Goal: Information Seeking & Learning: Check status

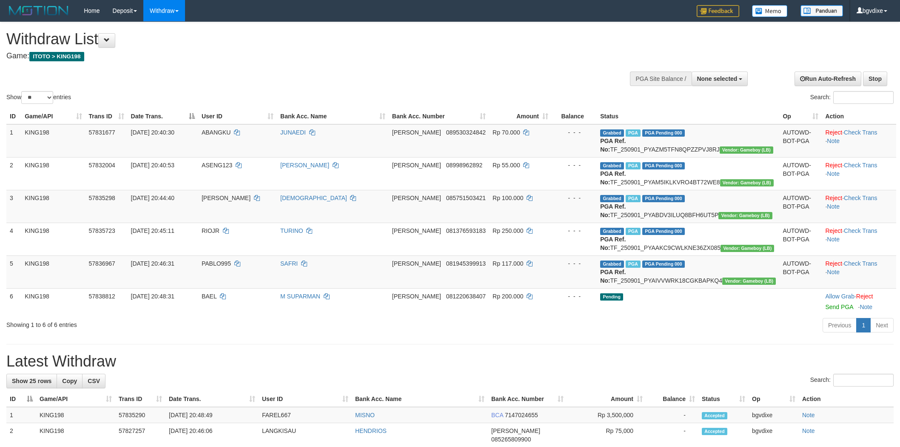
select select
select select "**"
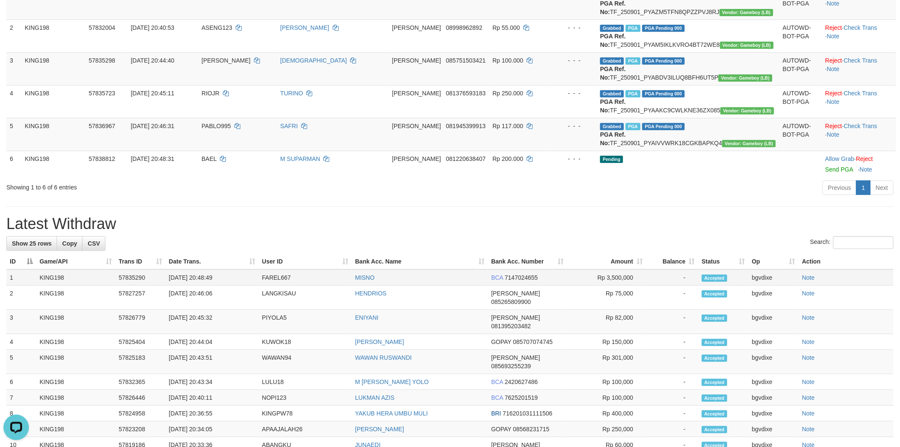
scroll to position [158, 0]
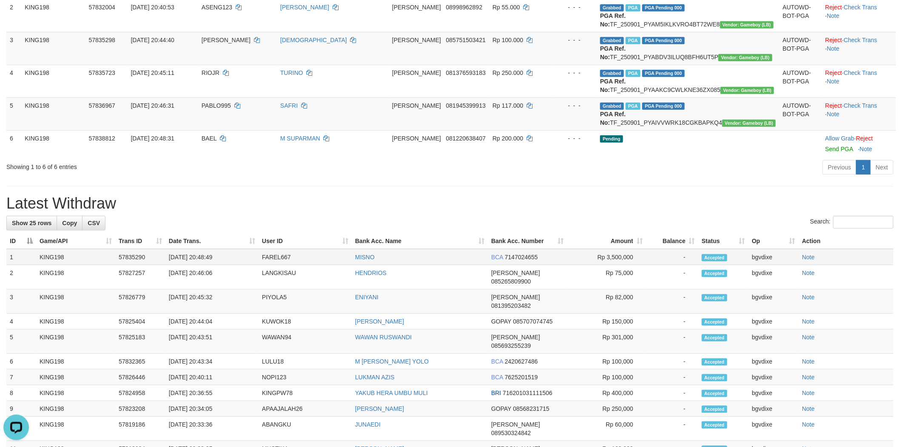
click at [203, 265] on td "[DATE] 20:48:49" at bounding box center [211, 257] width 93 height 16
copy td "20"
copy tr "20:48:49 FAREL667 MISNO"
drag, startPoint x: 203, startPoint y: 299, endPoint x: 383, endPoint y: 299, distance: 180.0
click at [383, 265] on tr "1 KING198 57835290 01/09/2025 20:48:49 FAREL667 MISNO BCA 7147024655 Rp 3,500,0…" at bounding box center [449, 257] width 887 height 16
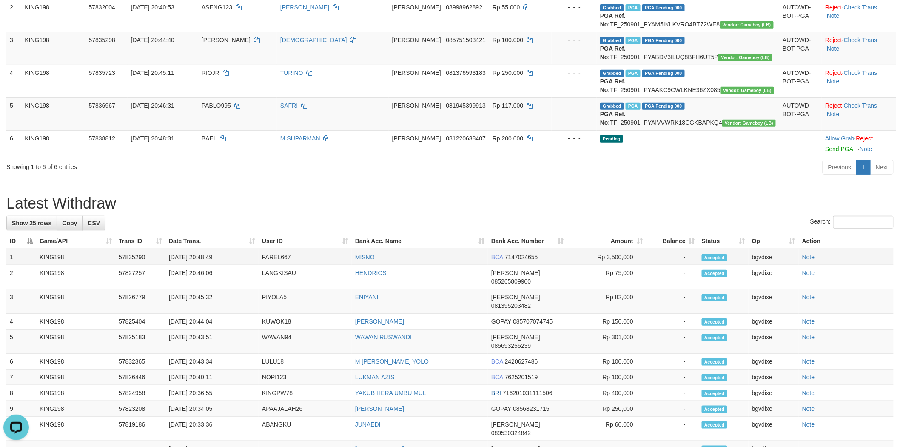
click at [603, 265] on td "Rp 3,500,000" at bounding box center [606, 257] width 79 height 16
click at [624, 265] on td "Rp 3,500,000" at bounding box center [606, 257] width 79 height 16
copy td "3,500,000"
click at [624, 265] on td "Rp 3,500,000" at bounding box center [606, 257] width 79 height 16
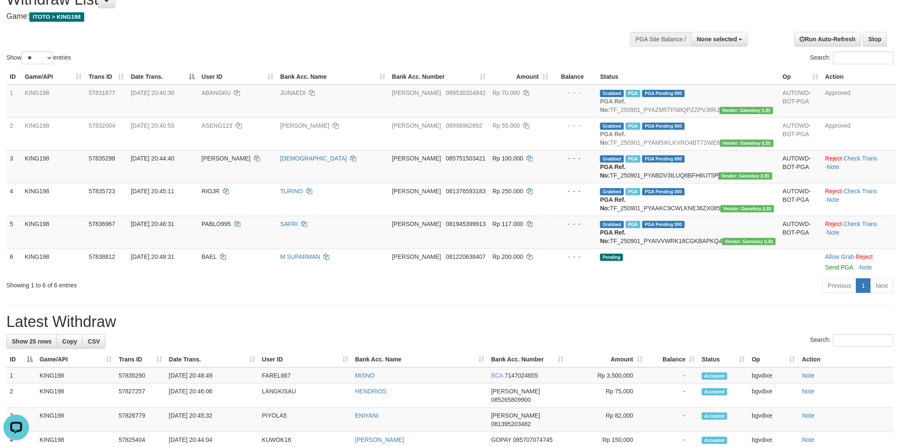
scroll to position [0, 0]
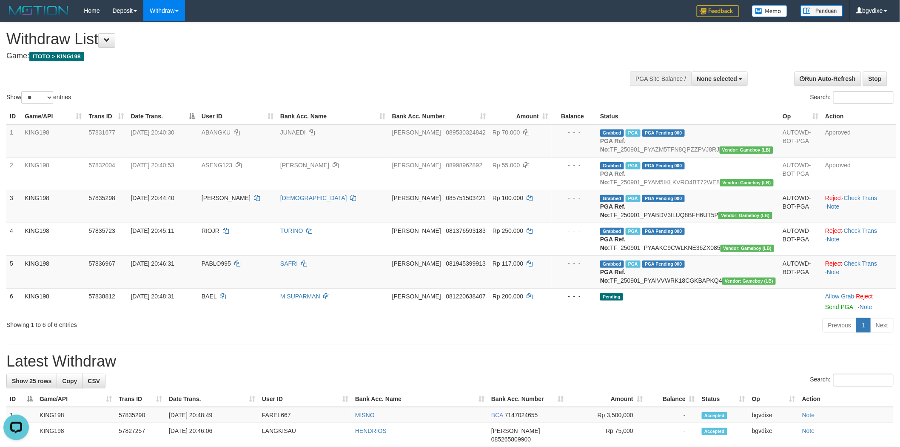
click at [472, 58] on h4 "Game: ITOTO > KING198" at bounding box center [298, 56] width 585 height 9
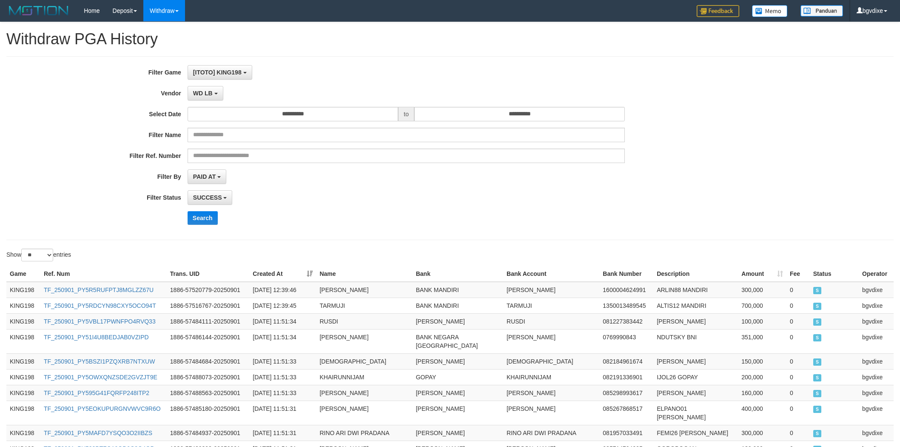
select select "****"
select select "**********"
select select "**"
click at [200, 214] on button "Search" at bounding box center [203, 218] width 30 height 14
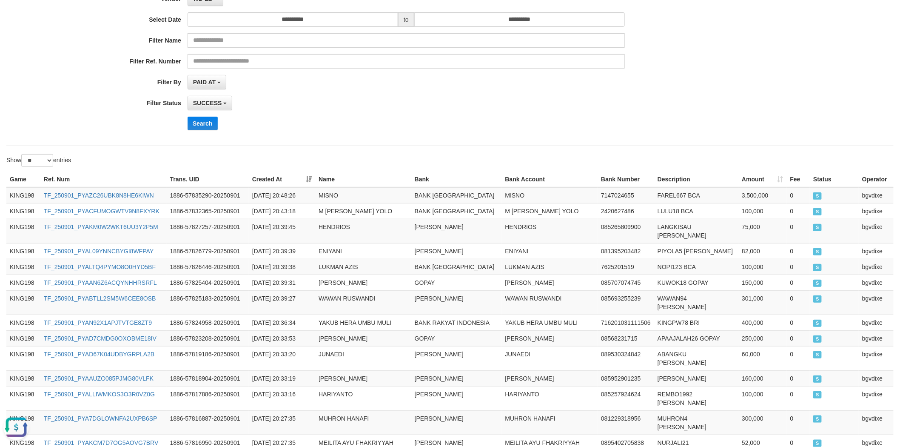
scroll to position [23, 0]
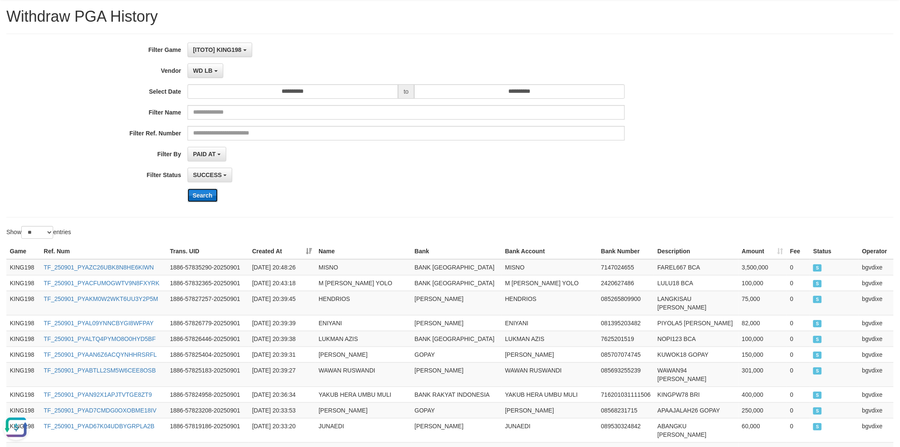
click at [192, 195] on button "Search" at bounding box center [203, 195] width 30 height 14
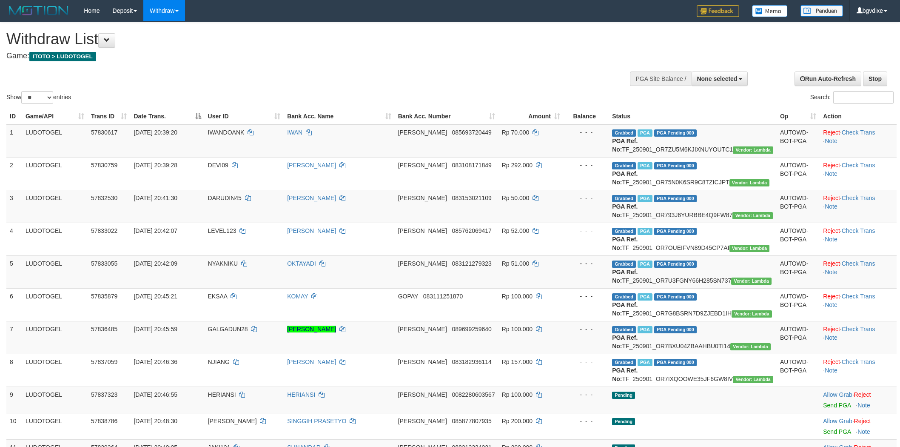
select select
select select "**"
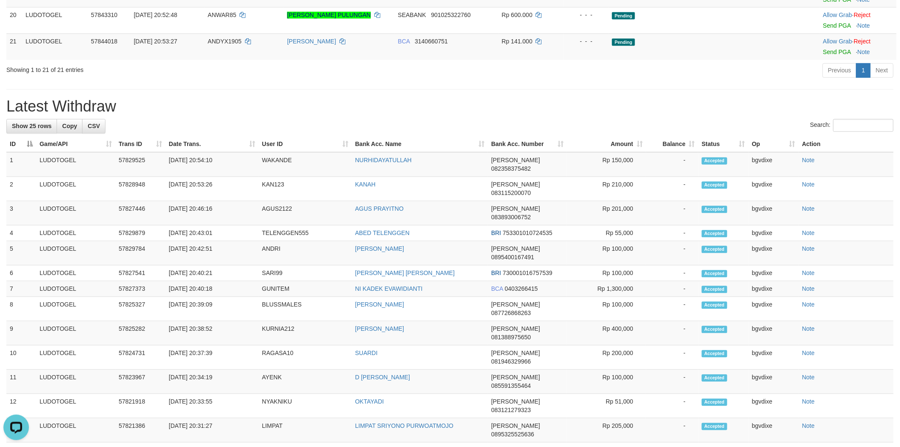
scroll to position [788, 0]
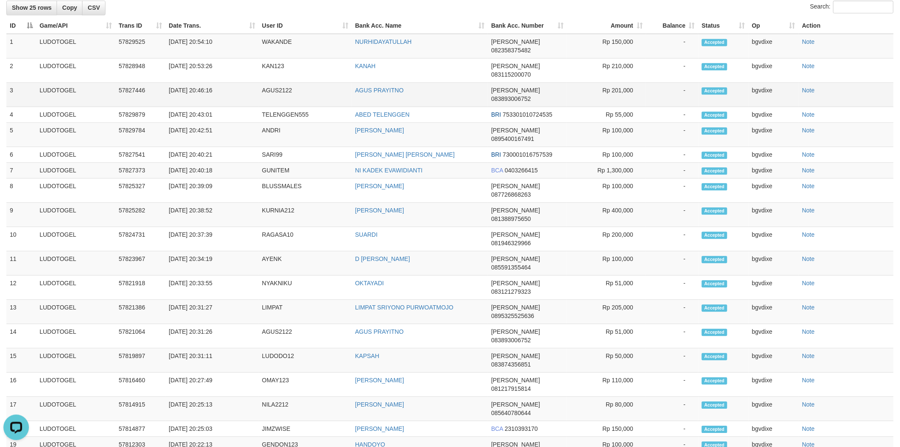
click at [199, 107] on td "01/09/2025 20:46:16" at bounding box center [211, 95] width 93 height 24
copy tr "20:46:16 AGUS2122 AGUS PRAYITNO"
drag, startPoint x: 199, startPoint y: 140, endPoint x: 425, endPoint y: 140, distance: 225.5
click at [425, 107] on tr "3 LUDOTOGEL 57827446 01/09/2025 20:46:16 AGUS2122 AGUS PRAYITNO DANA 0838930067…" at bounding box center [449, 95] width 887 height 24
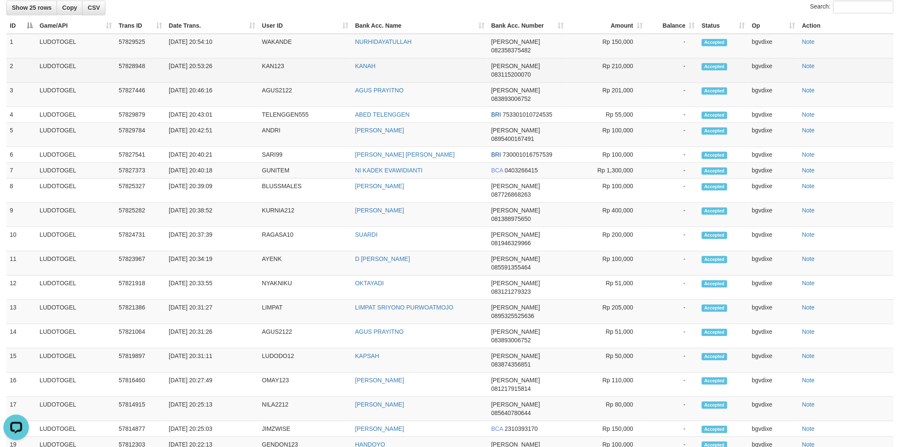
click at [202, 83] on td "01/09/2025 20:53:26" at bounding box center [211, 70] width 93 height 24
copy tr "20:53:26 KAN123 KANAH"
drag, startPoint x: 202, startPoint y: 128, endPoint x: 418, endPoint y: 128, distance: 215.3
click at [418, 83] on tr "2 LUDOTOGEL 57828948 01/09/2025 20:53:26 KAN123 KANAH DANA 083115200070 Rp 210,…" at bounding box center [449, 70] width 887 height 24
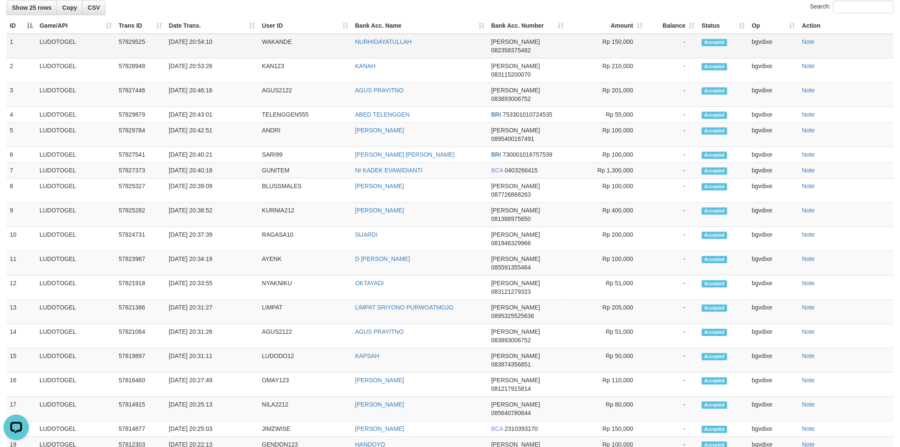
click at [201, 58] on td "01/09/2025 20:54:10" at bounding box center [211, 46] width 93 height 25
copy tr "20:54:10 WAKANDE NURHIDAYATULLAH"
drag, startPoint x: 202, startPoint y: 113, endPoint x: 397, endPoint y: 112, distance: 195.3
click at [397, 58] on tr "1 LUDOTOGEL 57829525 01/09/2025 20:54:10 WAKANDE NURHIDAYATULLAH DANA 082358375…" at bounding box center [449, 46] width 887 height 25
click at [617, 58] on td "Rp 150,000" at bounding box center [606, 46] width 79 height 25
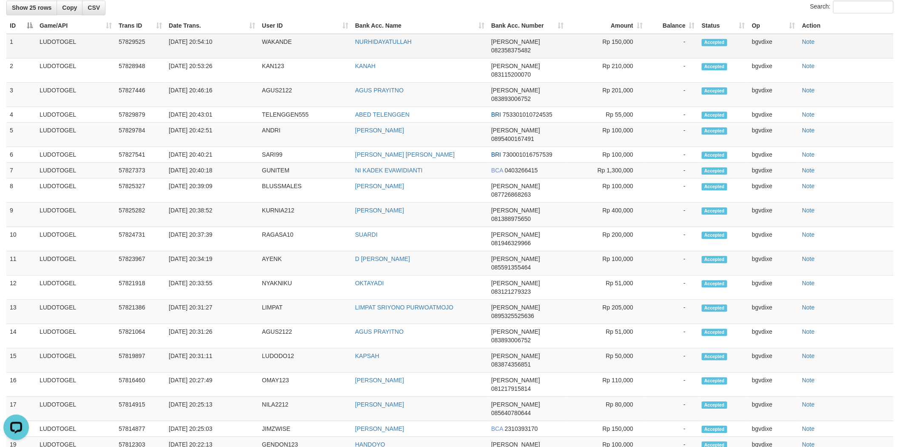
click at [617, 58] on td "Rp 150,000" at bounding box center [606, 46] width 79 height 25
copy td "150,000"
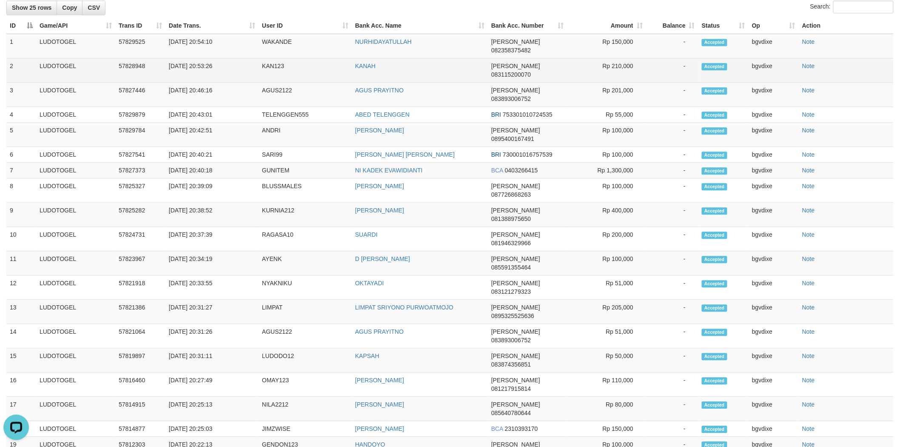
click at [617, 83] on td "Rp 210,000" at bounding box center [606, 70] width 79 height 24
copy td "210,000"
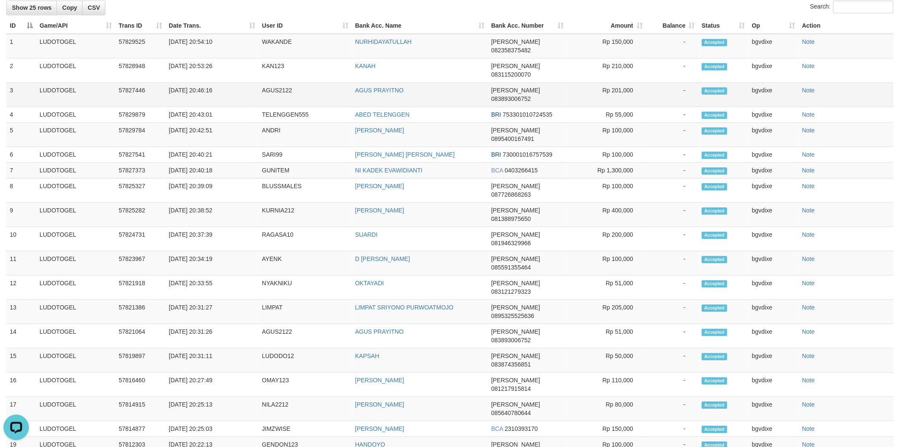
click at [627, 107] on td "Rp 201,000" at bounding box center [606, 95] width 79 height 24
copy td "201,000"
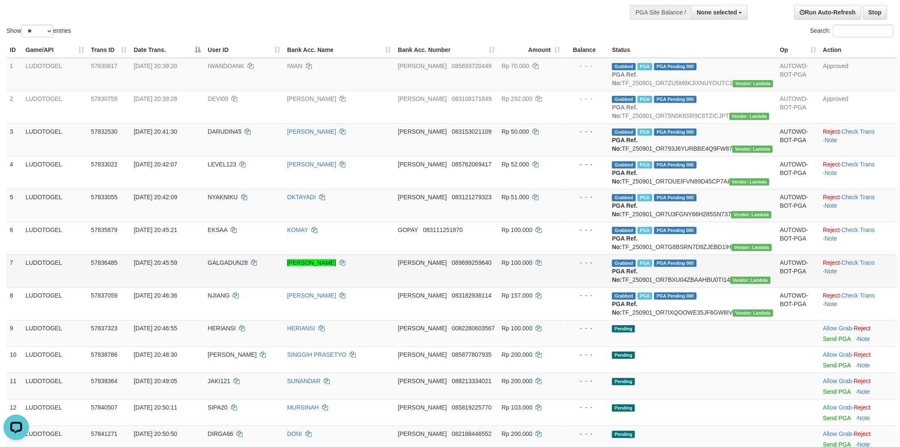
scroll to position [0, 0]
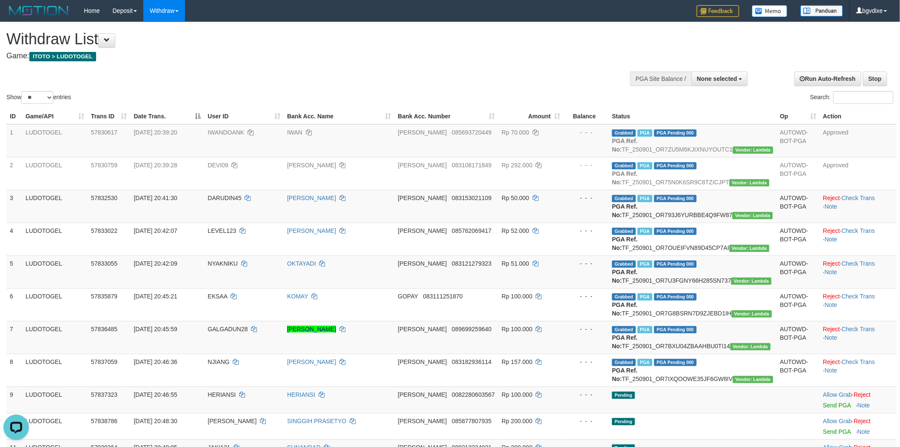
click at [519, 75] on div "Show ** ** ** *** entries Search:" at bounding box center [450, 63] width 900 height 83
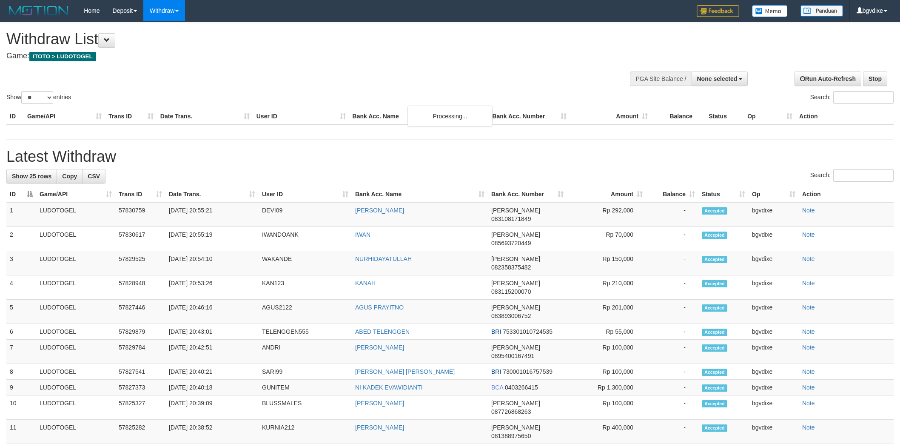
select select
select select "**"
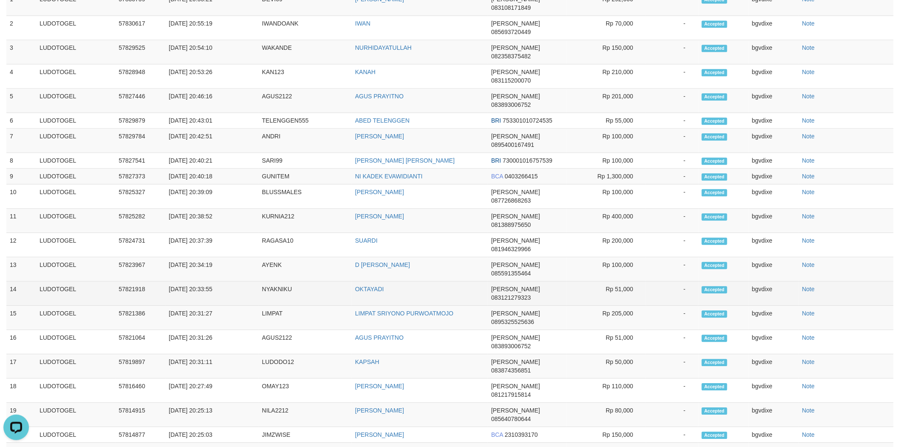
scroll to position [747, 0]
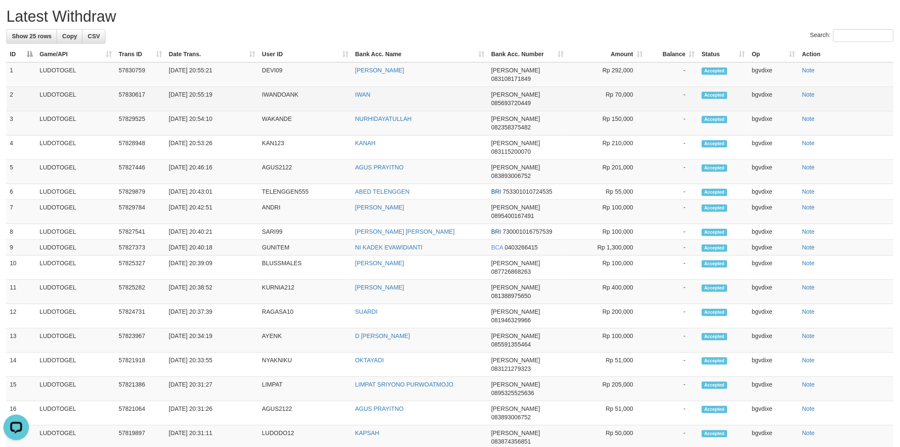
click at [201, 111] on td "01/09/2025 20:55:19" at bounding box center [211, 99] width 93 height 24
drag, startPoint x: 203, startPoint y: 136, endPoint x: 386, endPoint y: 135, distance: 182.9
click at [386, 111] on tr "2 LUDOTOGEL 57830617 01/09/2025 20:55:19 IWANDOANK IWAN DANA 085693720449 Rp 70…" at bounding box center [449, 99] width 887 height 24
copy tr "20:55:19 IWANDOANK IWAN"
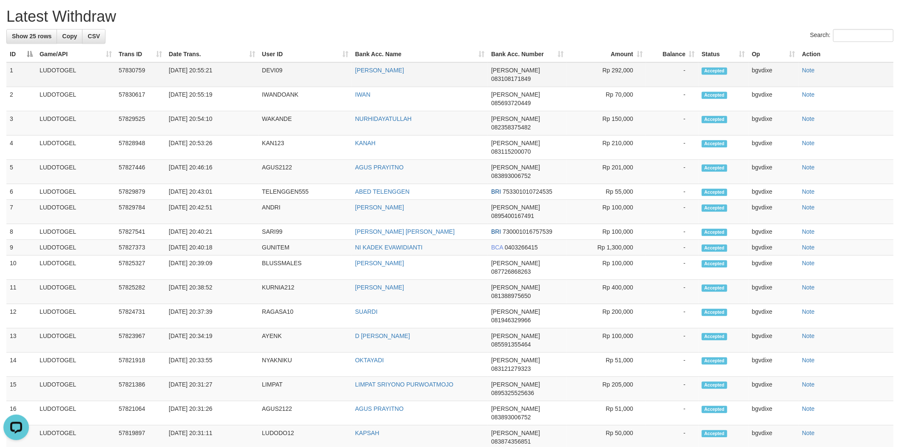
click at [203, 87] on td "01/09/2025 20:55:21" at bounding box center [211, 74] width 93 height 25
copy tr "20:55:21 DEVI09"
drag, startPoint x: 203, startPoint y: 121, endPoint x: 377, endPoint y: 120, distance: 174.4
click at [377, 87] on tr "1 LUDOTOGEL 57830759 01/09/2025 20:55:21 DEVI09 DEVI WARDANI DANA 083108171849 …" at bounding box center [449, 74] width 887 height 25
copy tr "20:55:21 DEVI09 DEVI WARDANI"
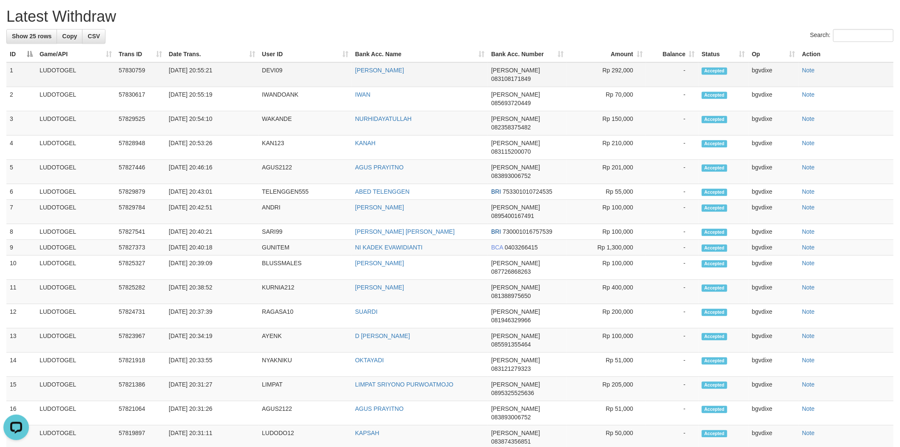
click at [626, 87] on td "Rp 292,000" at bounding box center [606, 74] width 79 height 25
copy td "292,000"
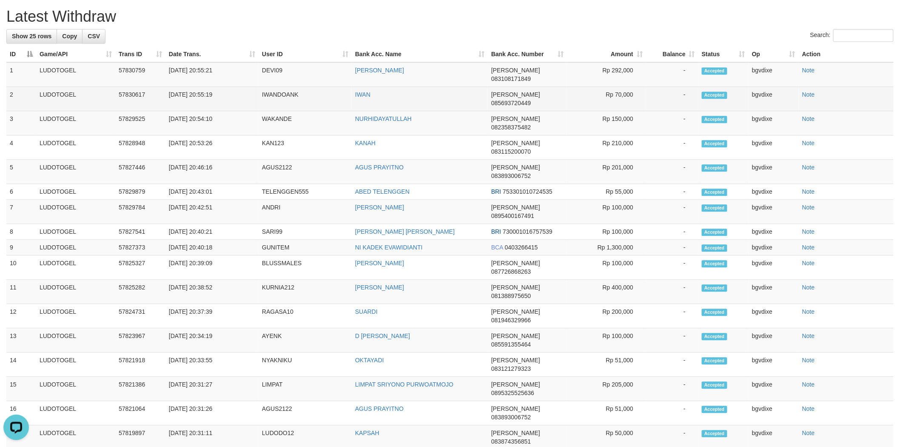
click at [623, 111] on td "Rp 70,000" at bounding box center [606, 99] width 79 height 24
copy td "70,000"
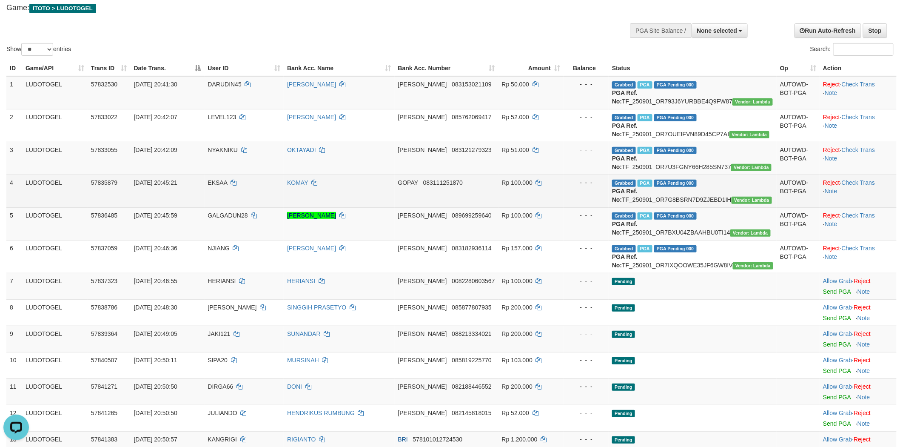
scroll to position [0, 0]
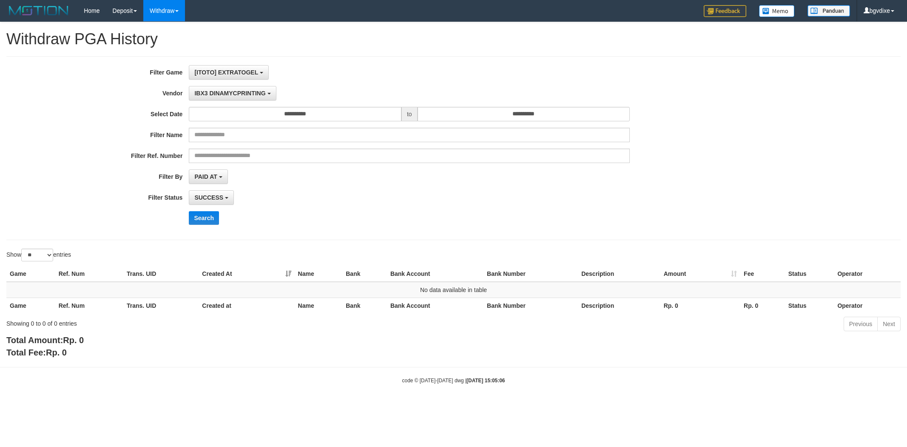
select select "**********"
select select "**"
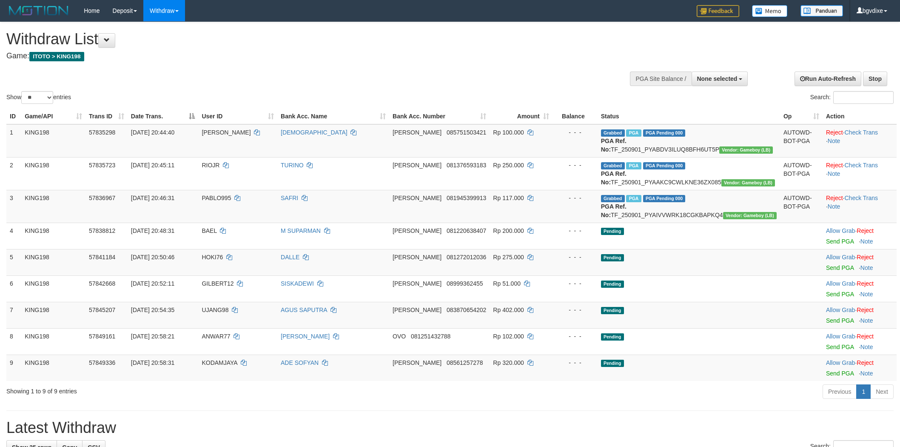
select select
select select "**"
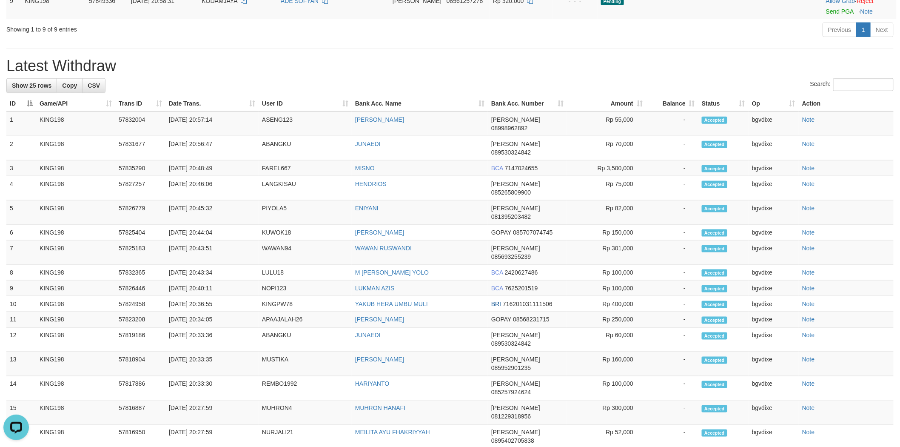
scroll to position [315, 0]
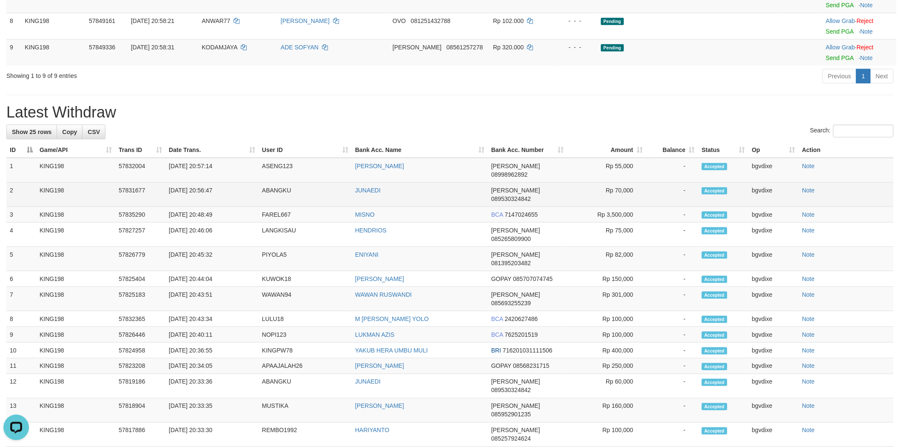
click at [201, 205] on td "[DATE] 20:56:47" at bounding box center [211, 195] width 93 height 24
copy td "20"
drag, startPoint x: 201, startPoint y: 205, endPoint x: 407, endPoint y: 207, distance: 206.3
click at [407, 207] on tr "2 KING198 57831677 [DATE] 20:56:47 ABANGKU [GEOGRAPHIC_DATA][PERSON_NAME] 08953…" at bounding box center [449, 195] width 887 height 24
copy tr "20:56:47 ABANGKU JUNAEDI"
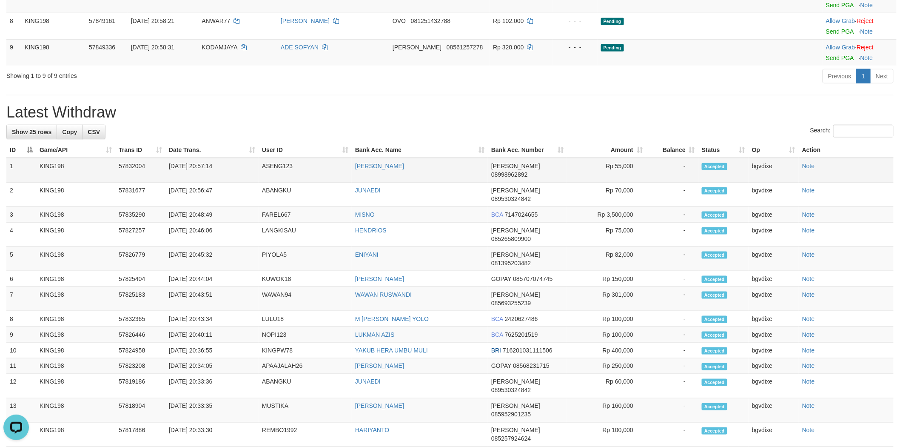
click at [194, 183] on td "[DATE] 20:57:14" at bounding box center [211, 170] width 93 height 25
click at [199, 183] on td "[DATE] 20:57:14" at bounding box center [211, 170] width 93 height 25
copy td "20"
copy tr "20:57:14 ASENG123"
drag, startPoint x: 199, startPoint y: 190, endPoint x: 400, endPoint y: 189, distance: 200.8
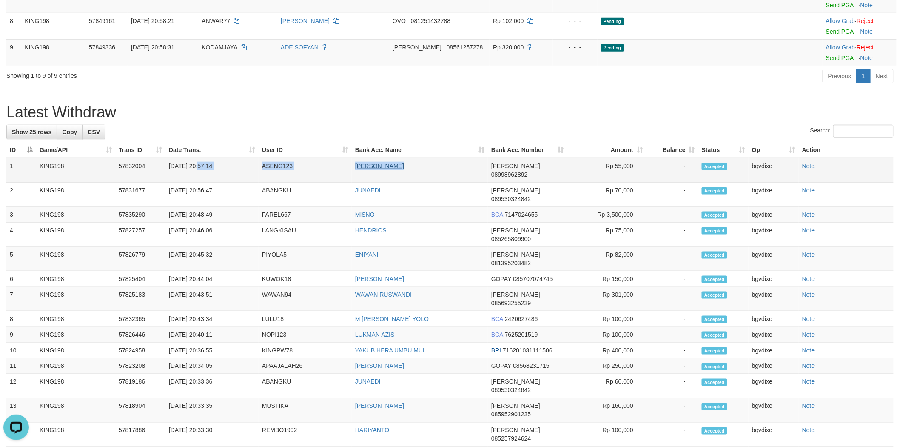
click at [399, 183] on tr "1 KING198 57832004 [DATE] 20:57:14 ASENG123 [PERSON_NAME] [PERSON_NAME] 0899896…" at bounding box center [449, 170] width 887 height 25
copy tr "20:57:14 ASENG123 [PERSON_NAME]"
click at [623, 183] on td "Rp 55,000" at bounding box center [606, 170] width 79 height 25
click at [621, 183] on td "Rp 55,000" at bounding box center [606, 170] width 79 height 25
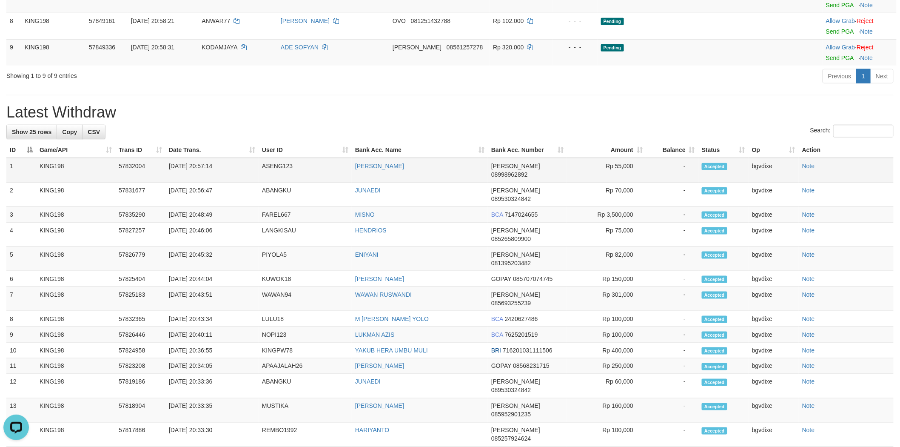
copy td "55,000"
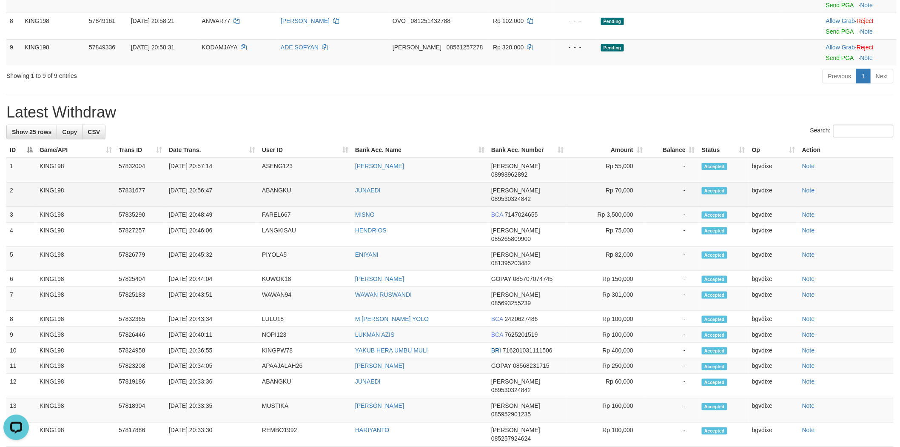
click at [622, 207] on td "Rp 70,000" at bounding box center [606, 195] width 79 height 24
copy td "70,000"
